Goal: Task Accomplishment & Management: Manage account settings

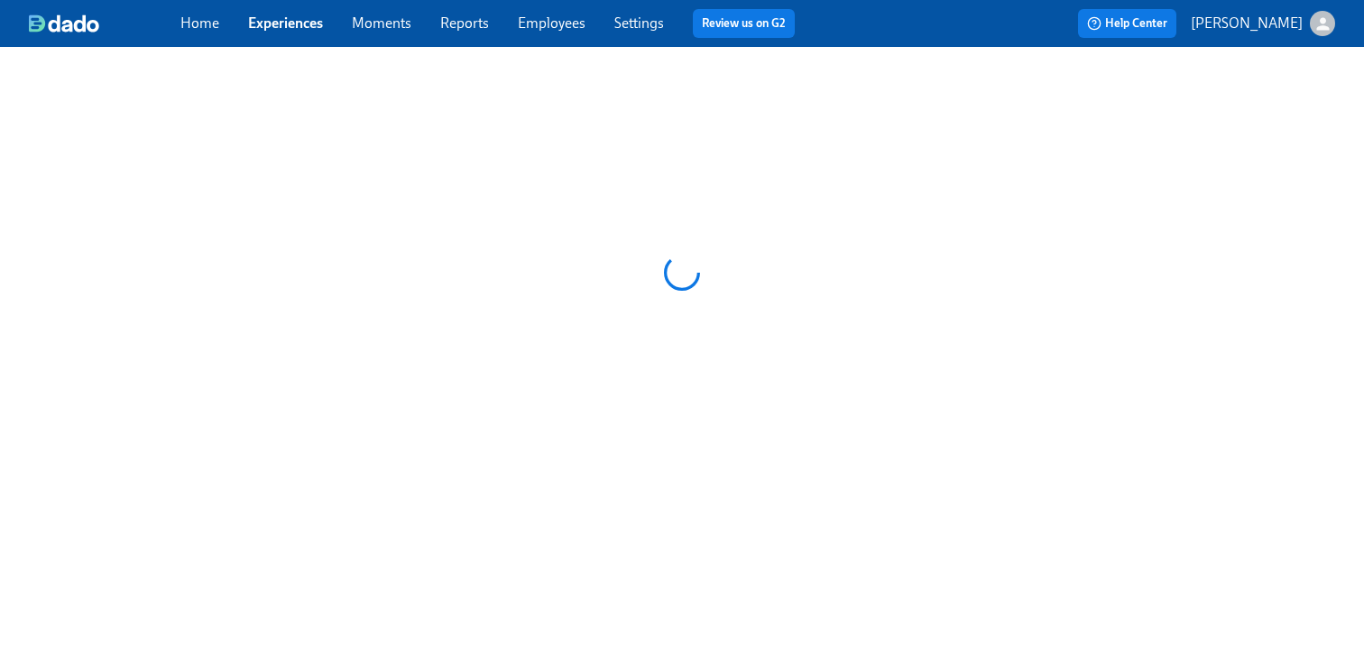
click at [541, 23] on link "Employees" at bounding box center [552, 22] width 68 height 17
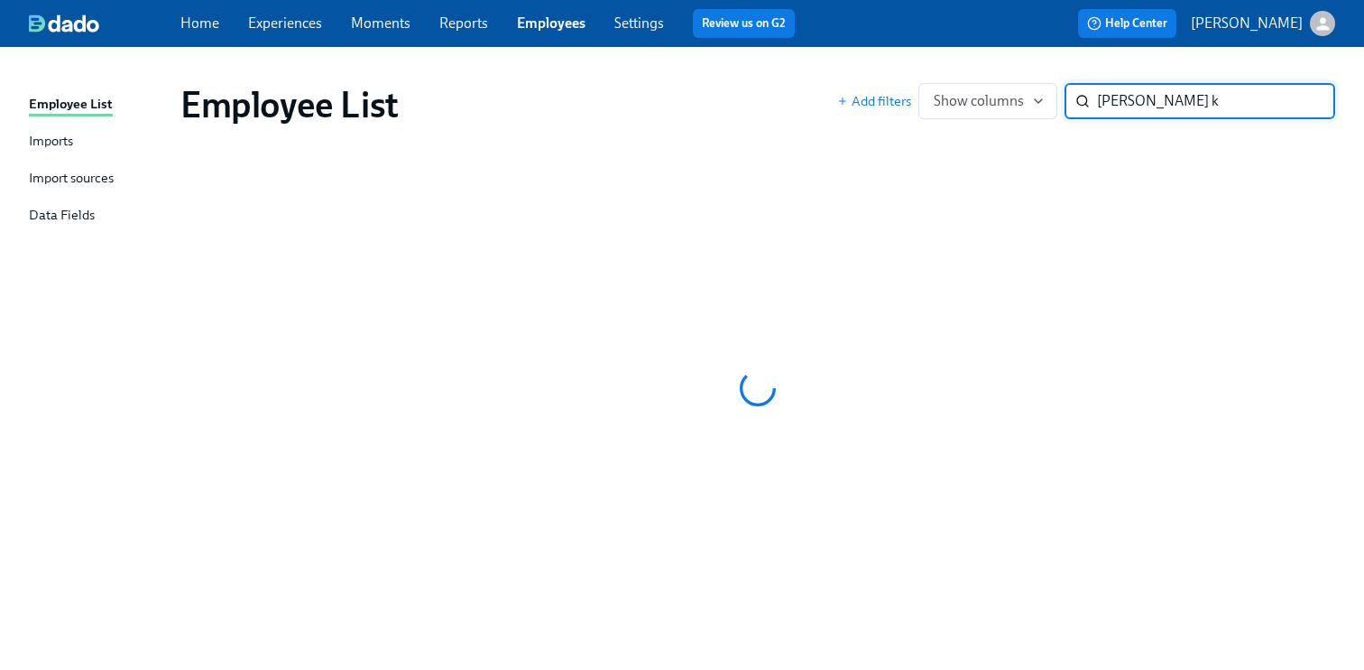
type input "[PERSON_NAME] k"
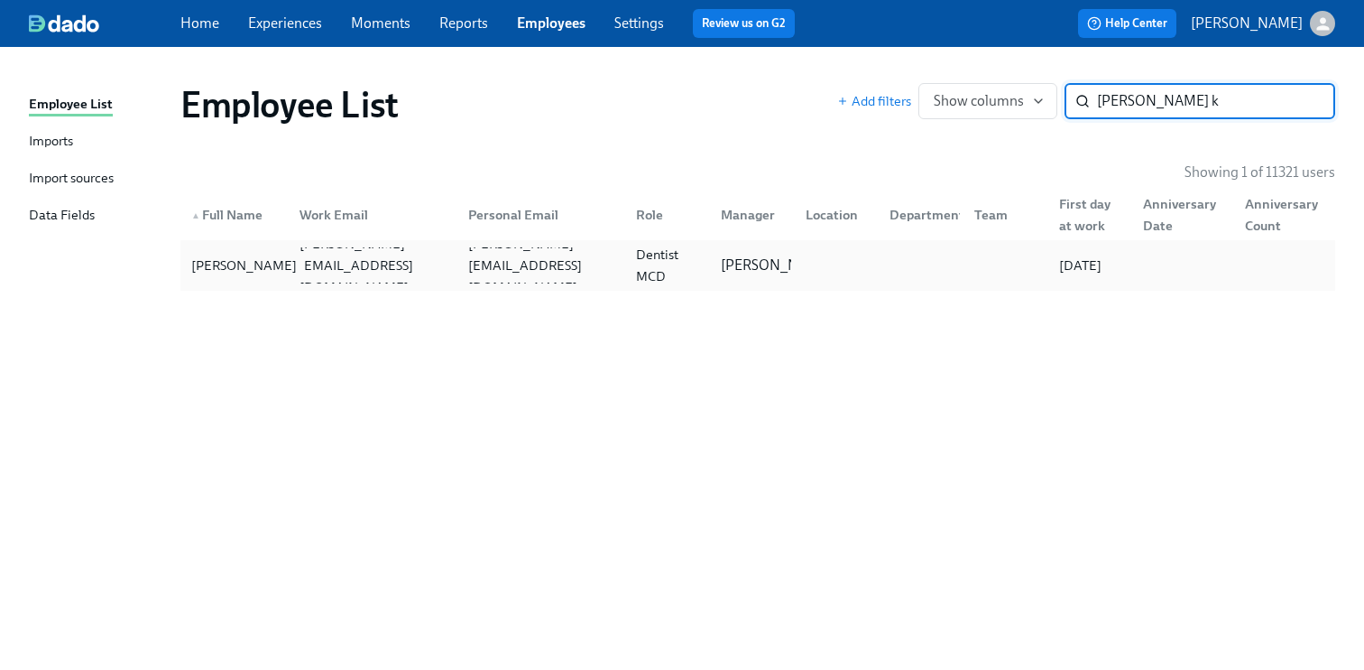
click at [264, 264] on div "[PERSON_NAME]" at bounding box center [244, 265] width 120 height 22
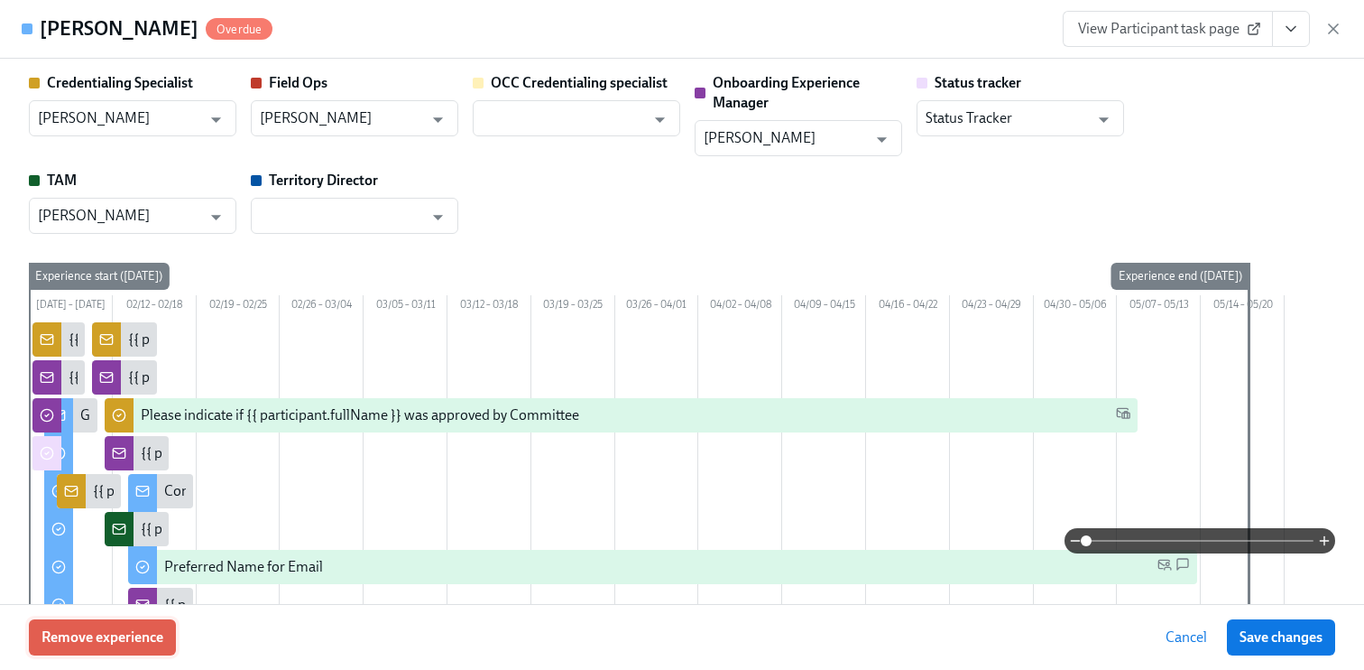
click at [109, 635] on span "Remove experience" at bounding box center [103, 637] width 122 height 18
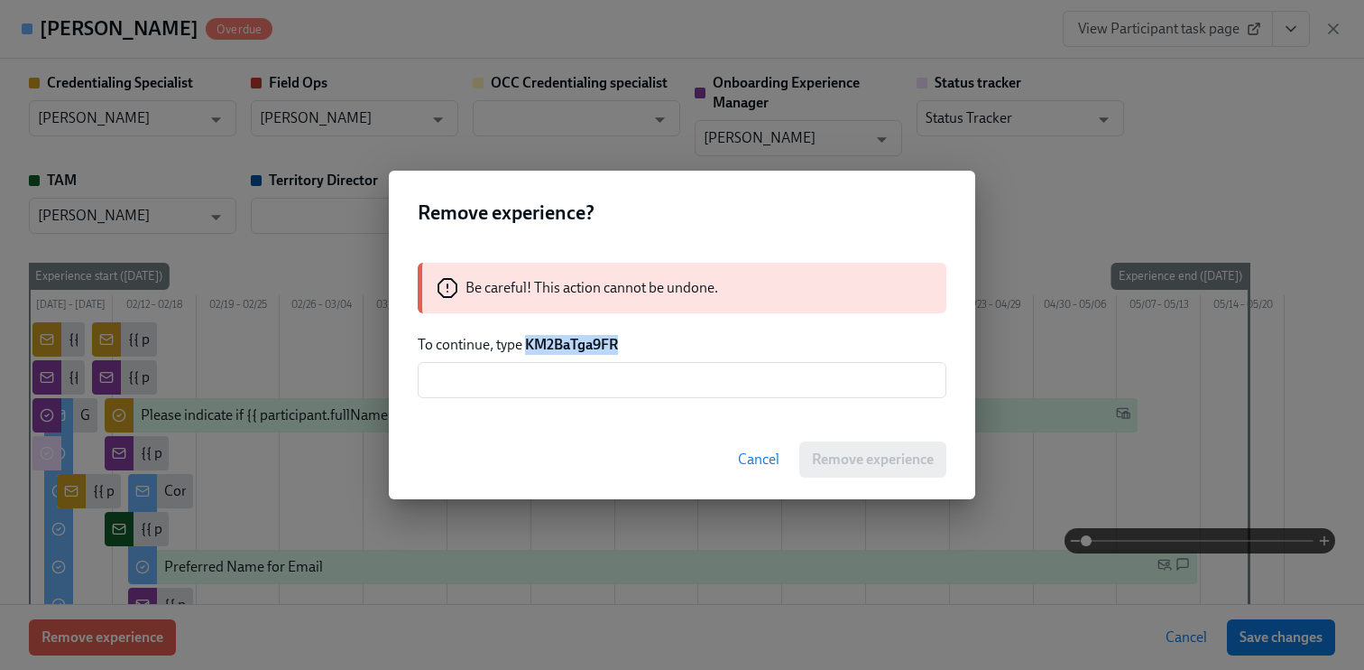
drag, startPoint x: 635, startPoint y: 342, endPoint x: 528, endPoint y: 342, distance: 107.4
click at [528, 342] on p "To continue, type KM2BaTga9FR" at bounding box center [682, 345] width 529 height 20
copy strong "KM2BaTga9FR"
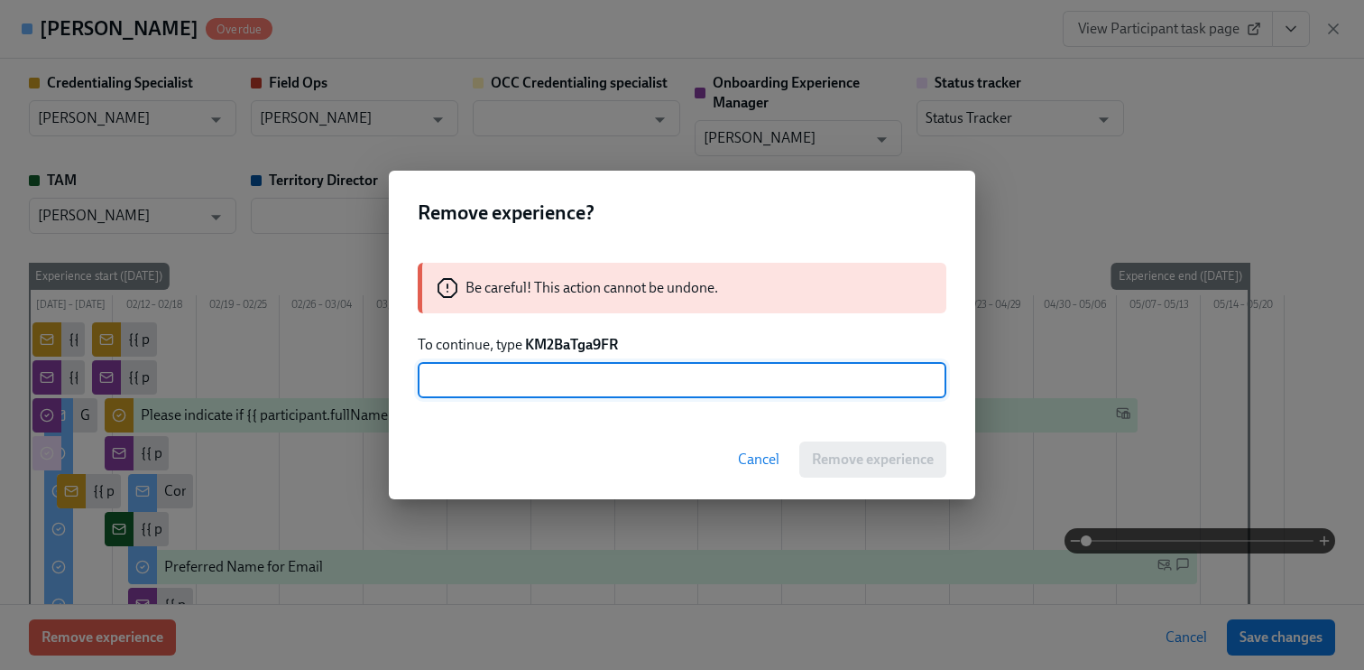
click at [538, 387] on input "text" at bounding box center [682, 380] width 529 height 36
paste input "KM2BaTga9FR"
type input "KM2BaTga9FR"
click at [845, 446] on button "Remove experience" at bounding box center [872, 459] width 147 height 36
